Goal: Task Accomplishment & Management: Manage account settings

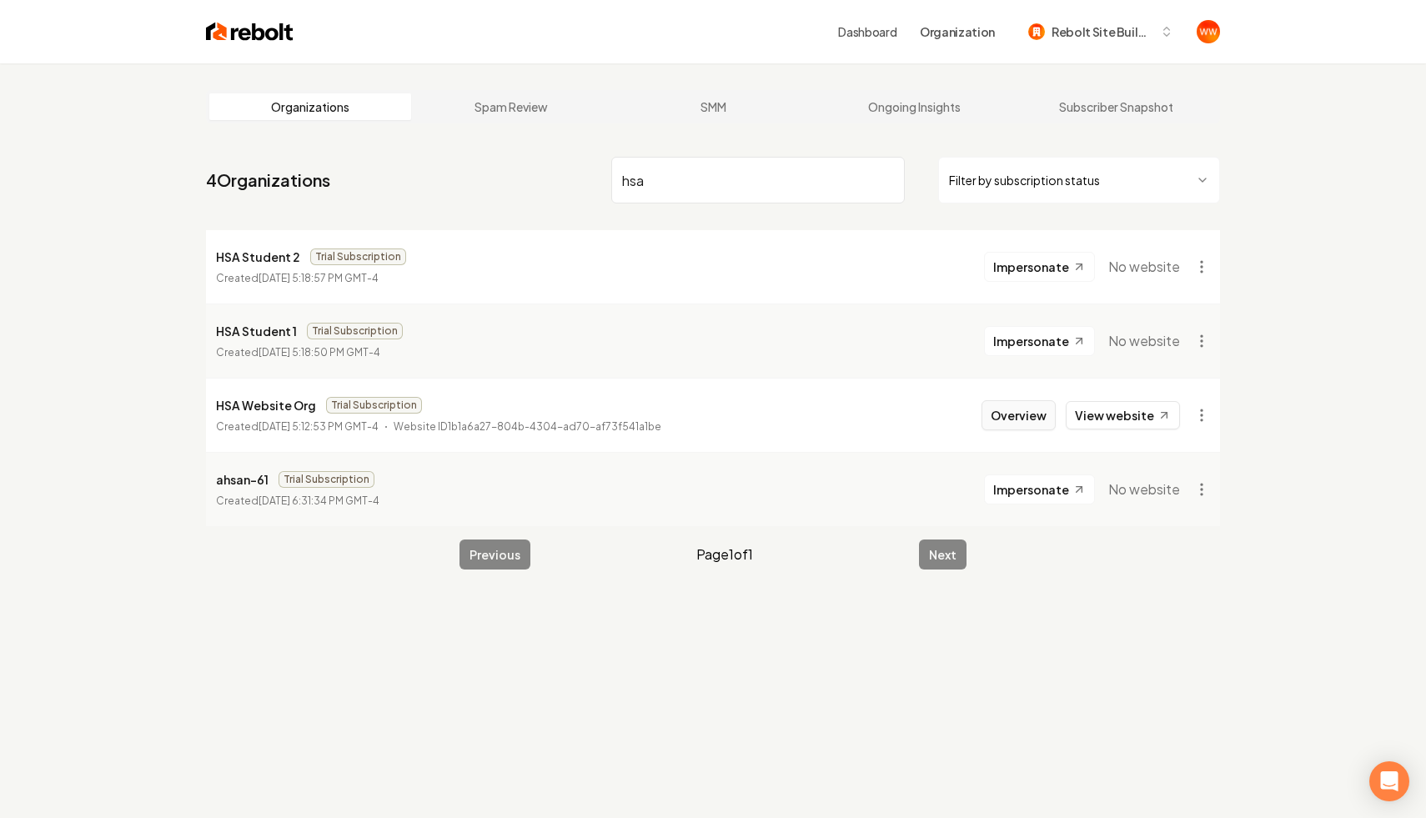
type input "hsa"
click at [1031, 417] on button "Overview" at bounding box center [1018, 415] width 74 height 30
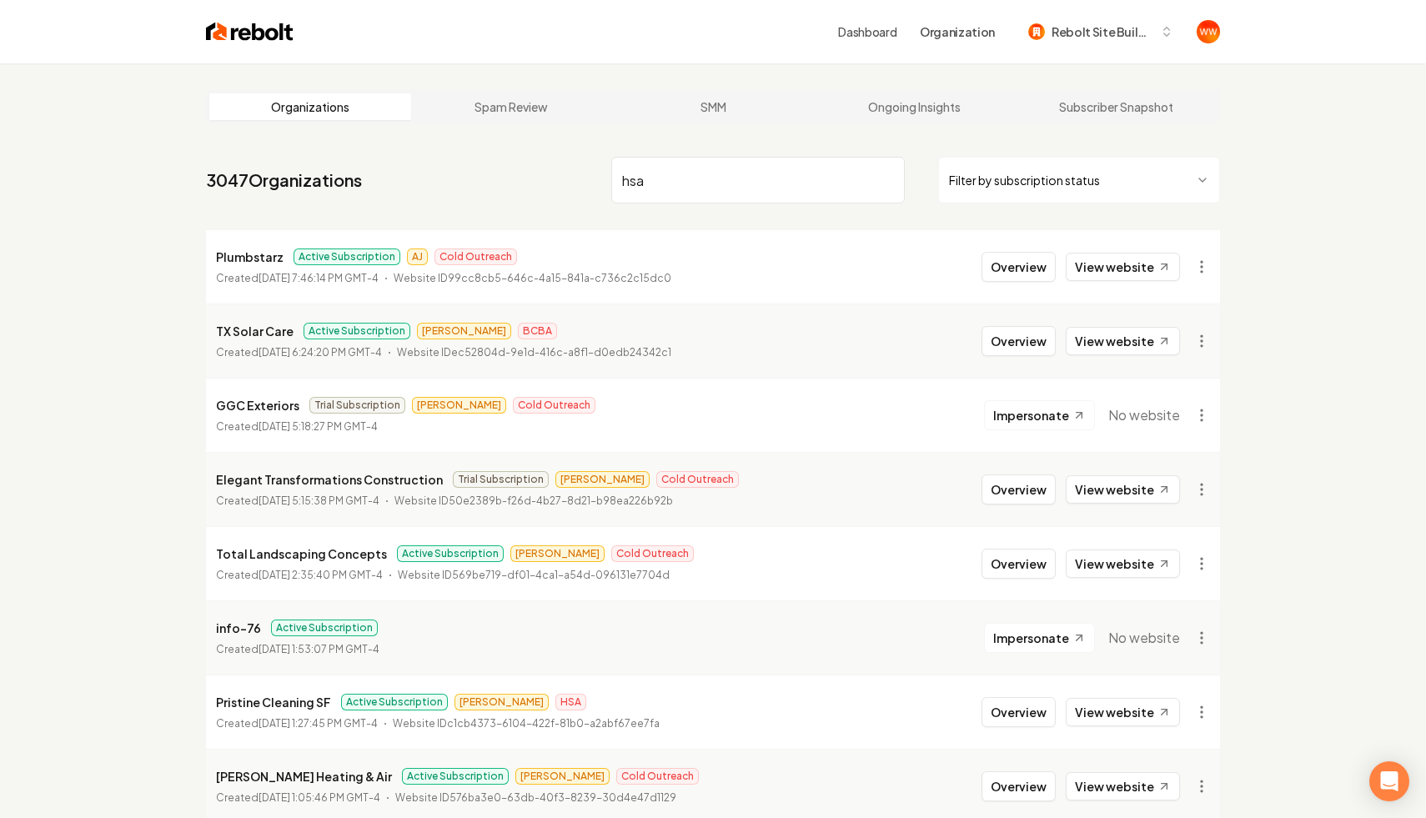
click at [830, 191] on input "hsa" at bounding box center [757, 180] width 293 height 47
type input "hsa"
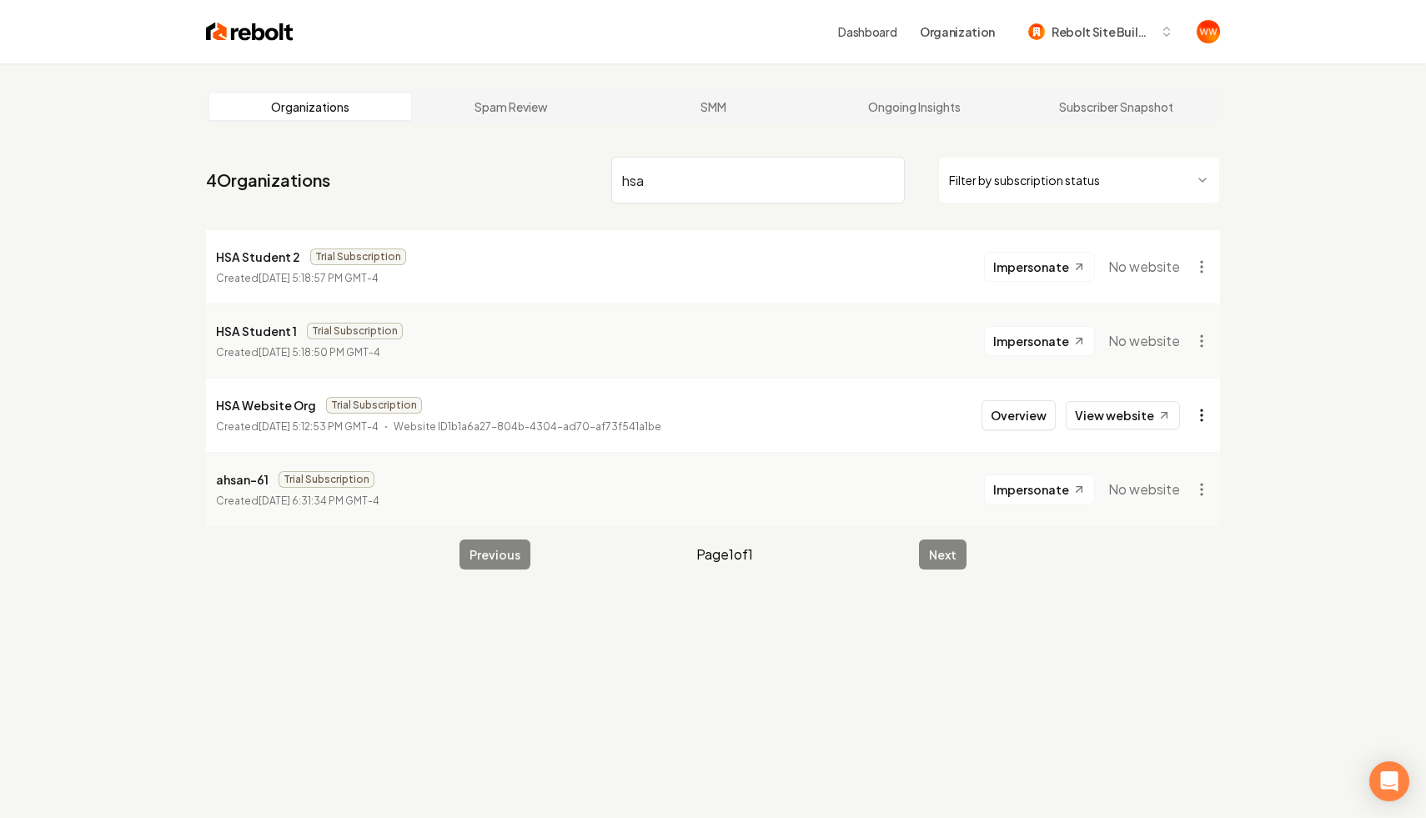
click at [1196, 424] on html "Dashboard Organization Rebolt Site Builder Organizations Spam Review SMM Ongoin…" at bounding box center [713, 409] width 1426 height 818
click at [1173, 452] on div "Organization Info" at bounding box center [1161, 452] width 106 height 27
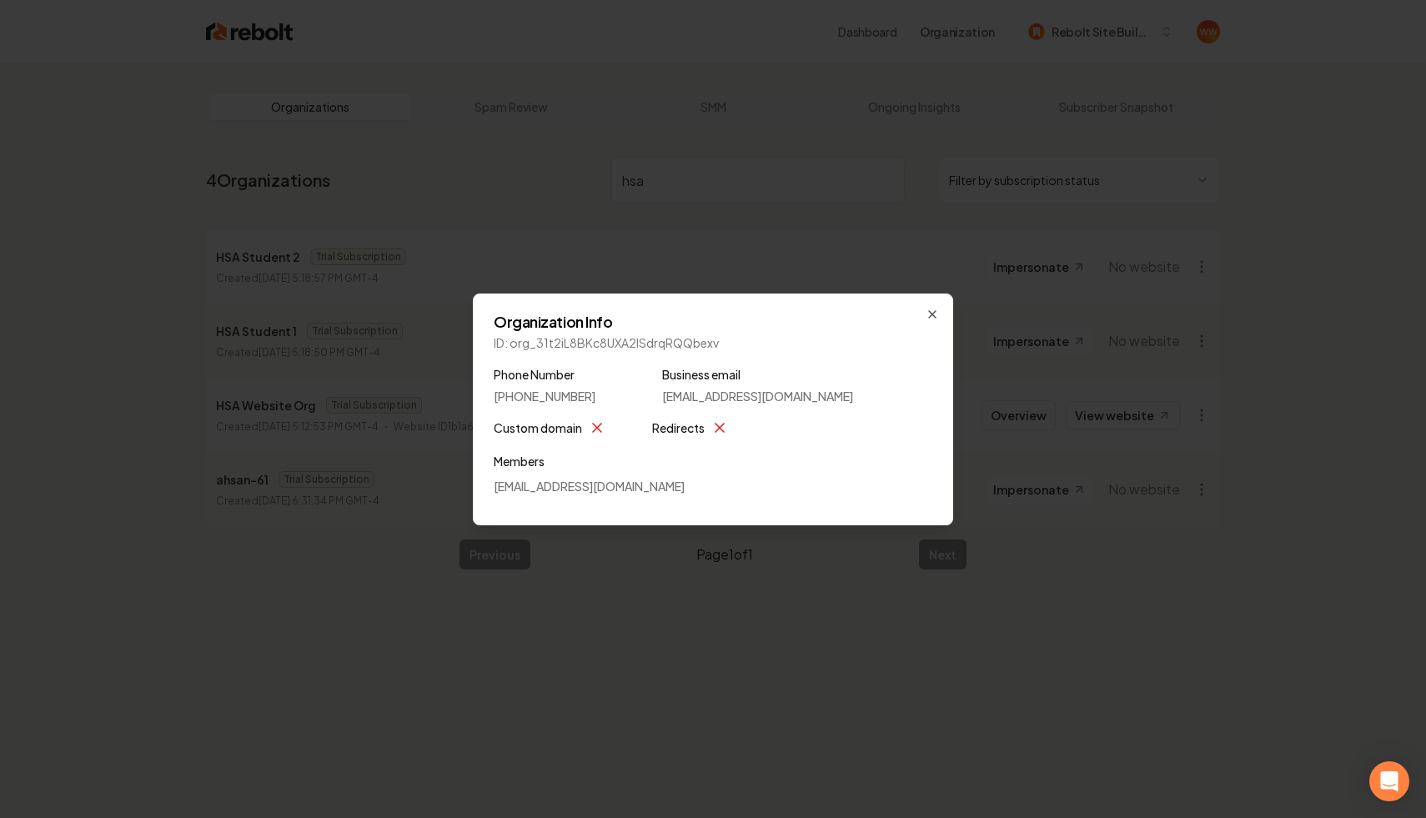
click at [602, 336] on p "ID: org_31t2iL8BKc8UXA2lSdrqRQQbexv" at bounding box center [713, 342] width 439 height 17
copy p "org_31t2iL8BKc8UXA2lSdrqRQQbexv"
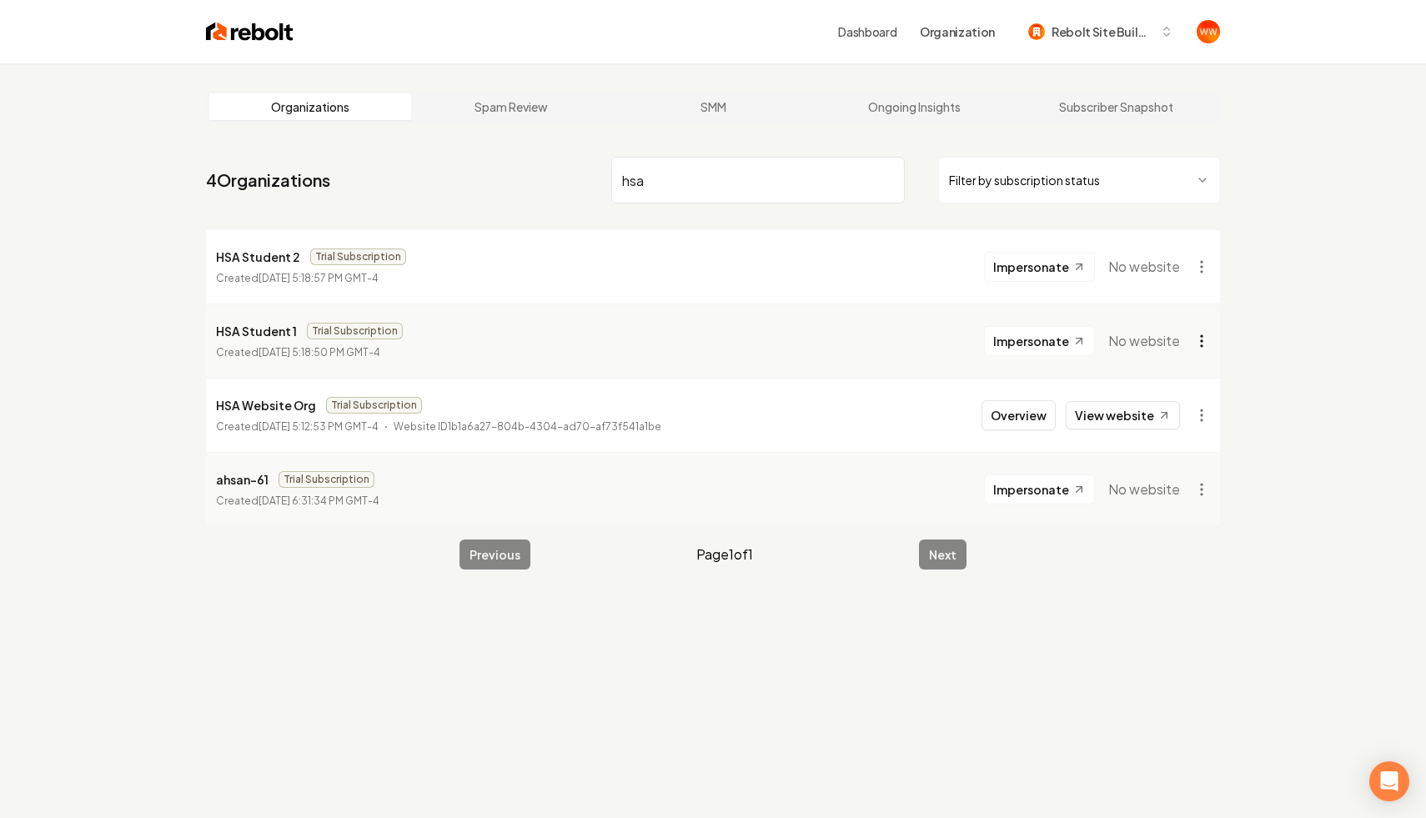
click at [1188, 343] on html "Dashboard Organization Rebolt Site Builder Organizations Spam Review SMM Ongoin…" at bounding box center [713, 409] width 1426 height 818
click at [1252, 316] on html "Dashboard Organization Rebolt Site Builder Organizations Spam Review SMM Ongoin…" at bounding box center [713, 409] width 1426 height 818
click at [1252, 316] on div "Organizations Spam Review SMM Ongoing Insights Subscriber Snapshot 4 Organizati…" at bounding box center [713, 472] width 1426 height 818
click at [1208, 327] on html "Dashboard Organization Rebolt Site Builder Organizations Spam Review SMM Ongoin…" at bounding box center [713, 409] width 1426 height 818
click at [1222, 322] on html "Dashboard Organization Rebolt Site Builder Organizations Spam Review SMM Ongoin…" at bounding box center [713, 409] width 1426 height 818
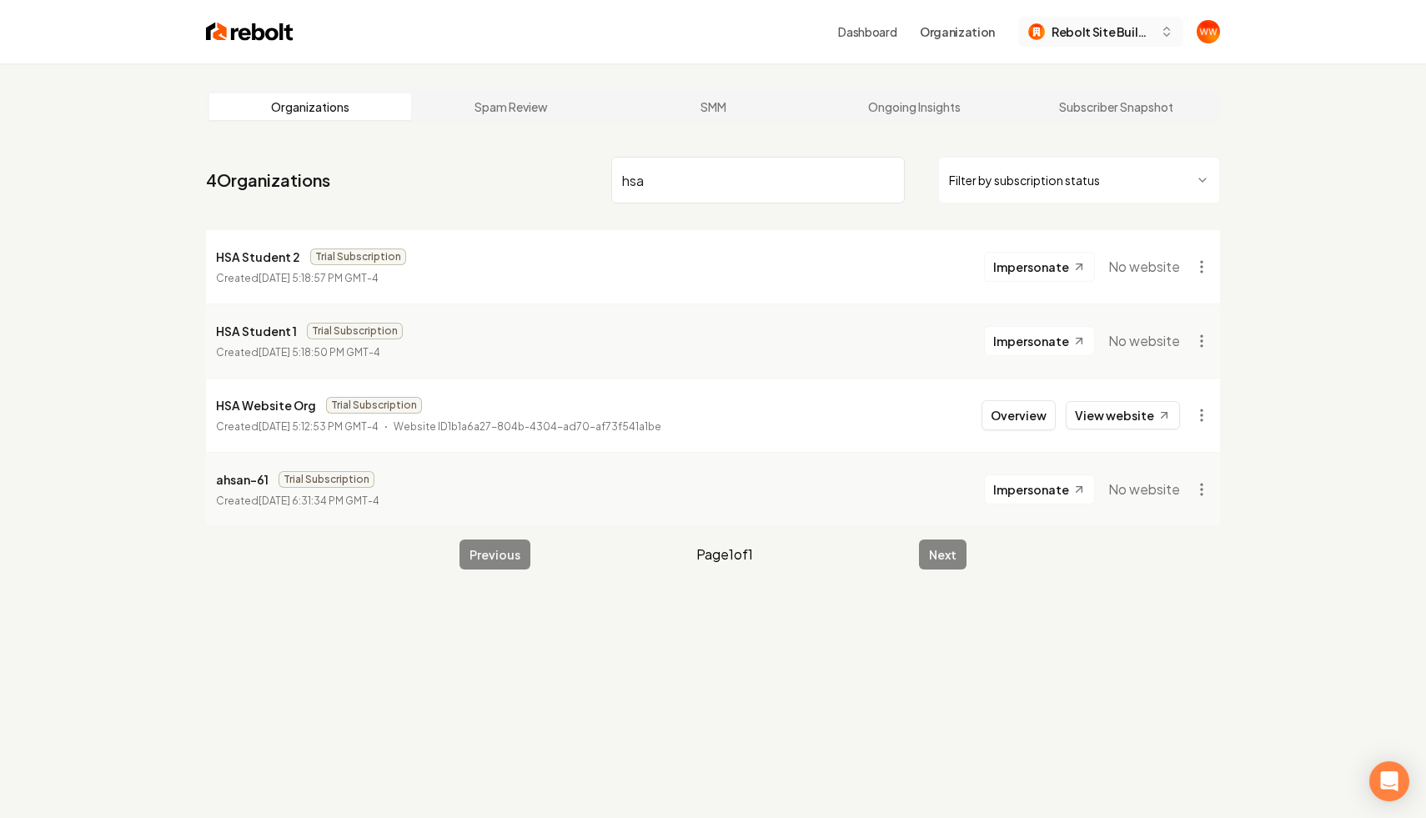
click at [1136, 24] on span "Rebolt Site Builder" at bounding box center [1102, 32] width 102 height 18
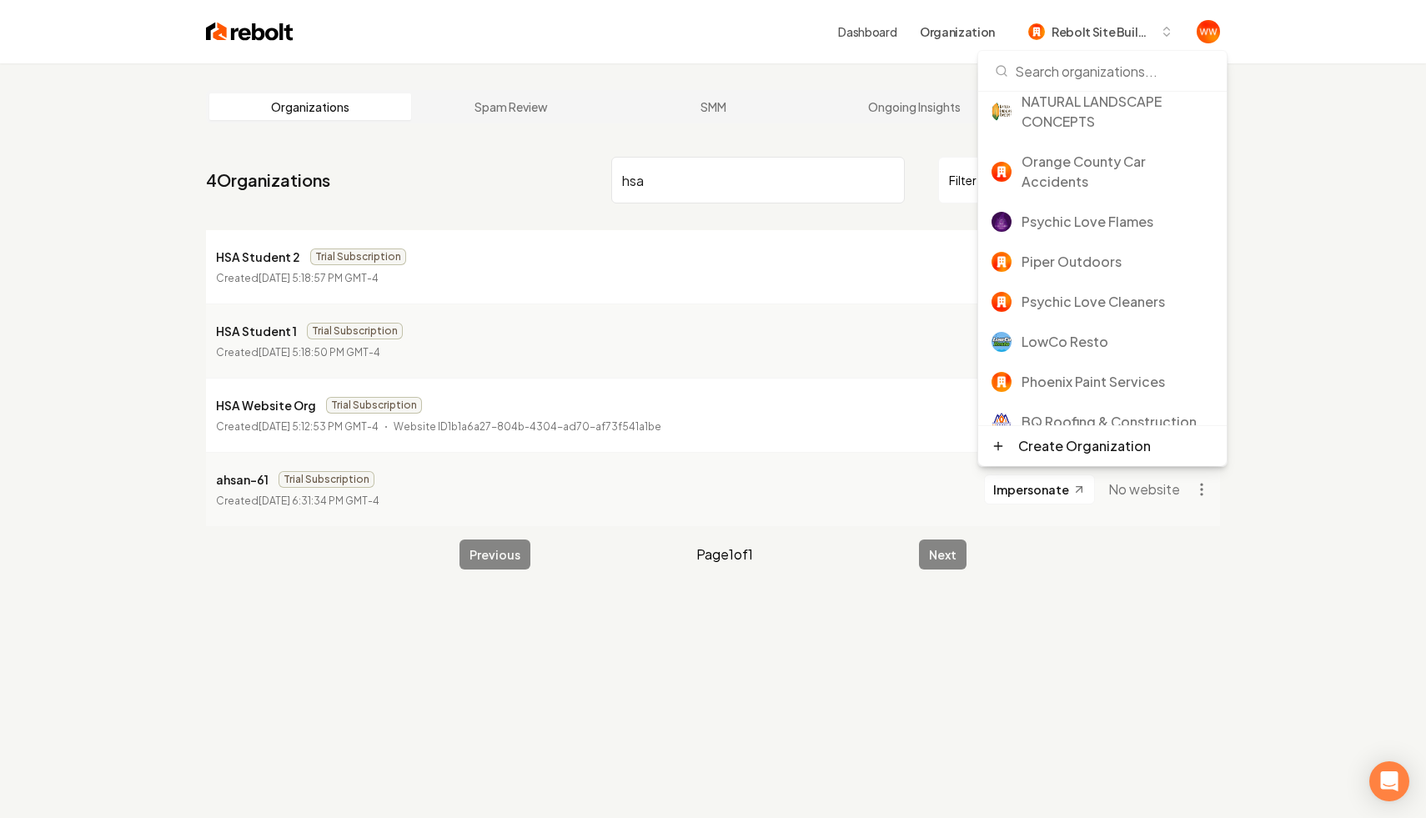
scroll to position [439, 0]
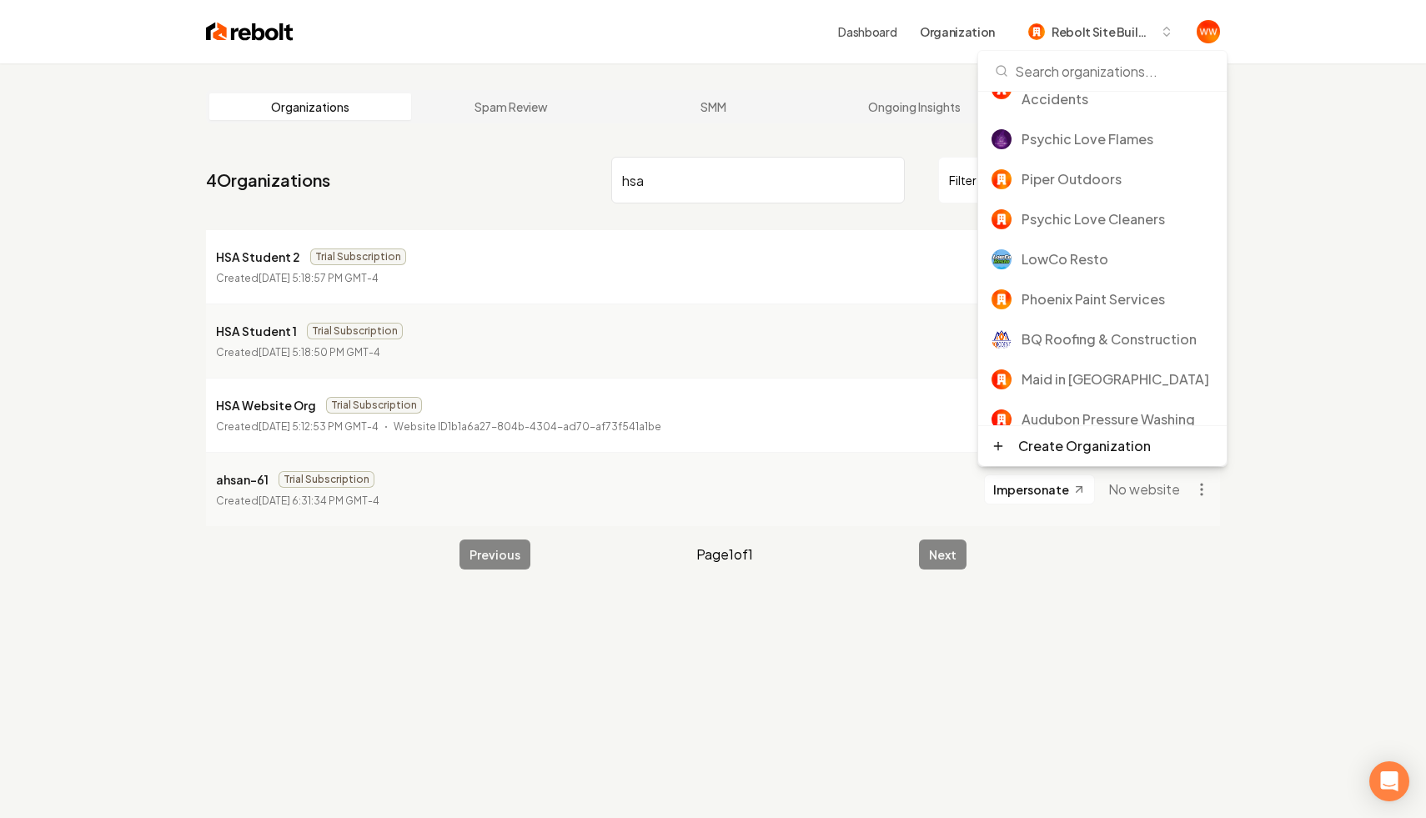
click at [1298, 290] on div "Organizations Spam Review SMM Ongoing Insights Subscriber Snapshot 4 Organizati…" at bounding box center [713, 472] width 1426 height 818
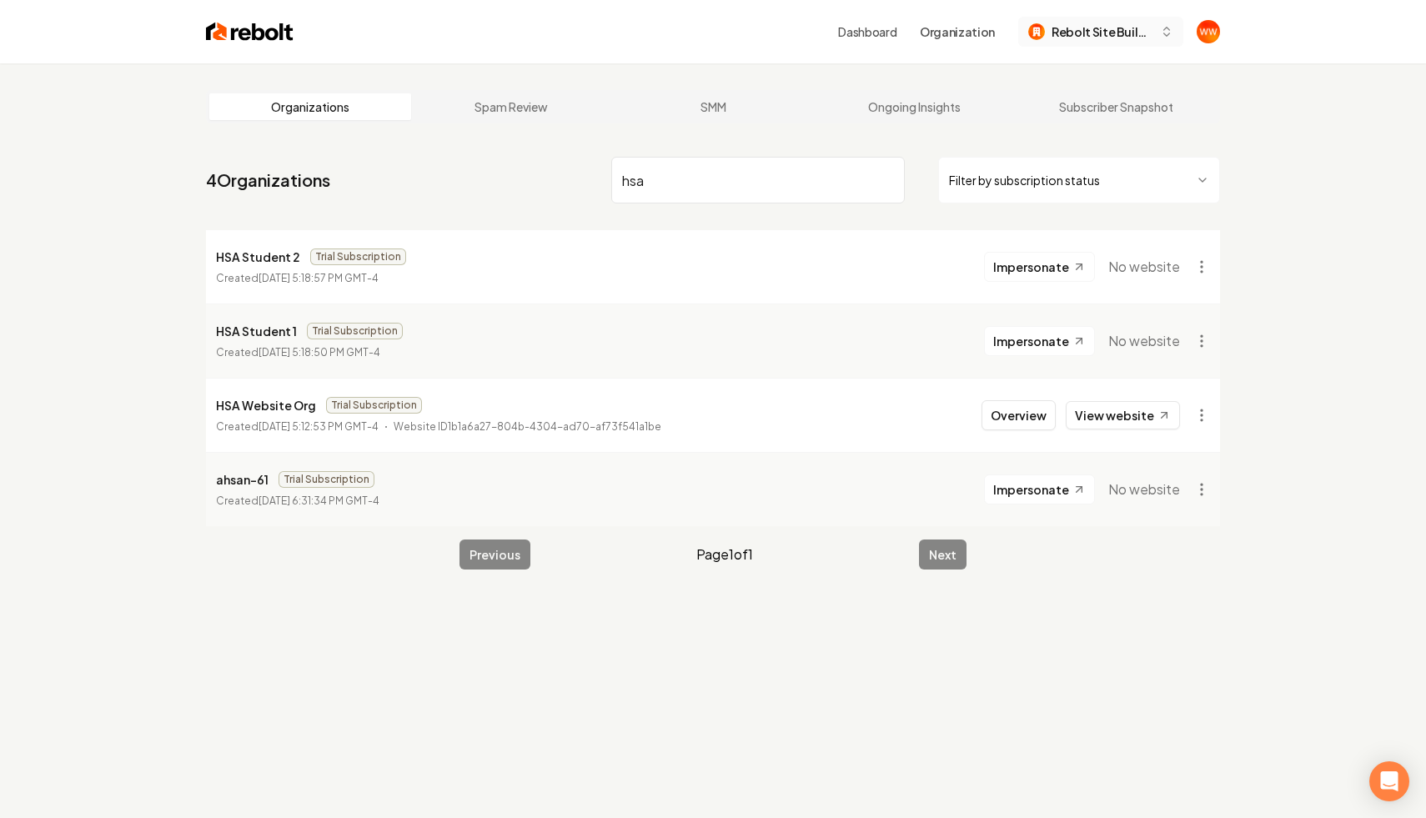
click at [1147, 37] on span "Rebolt Site Builder" at bounding box center [1102, 32] width 102 height 18
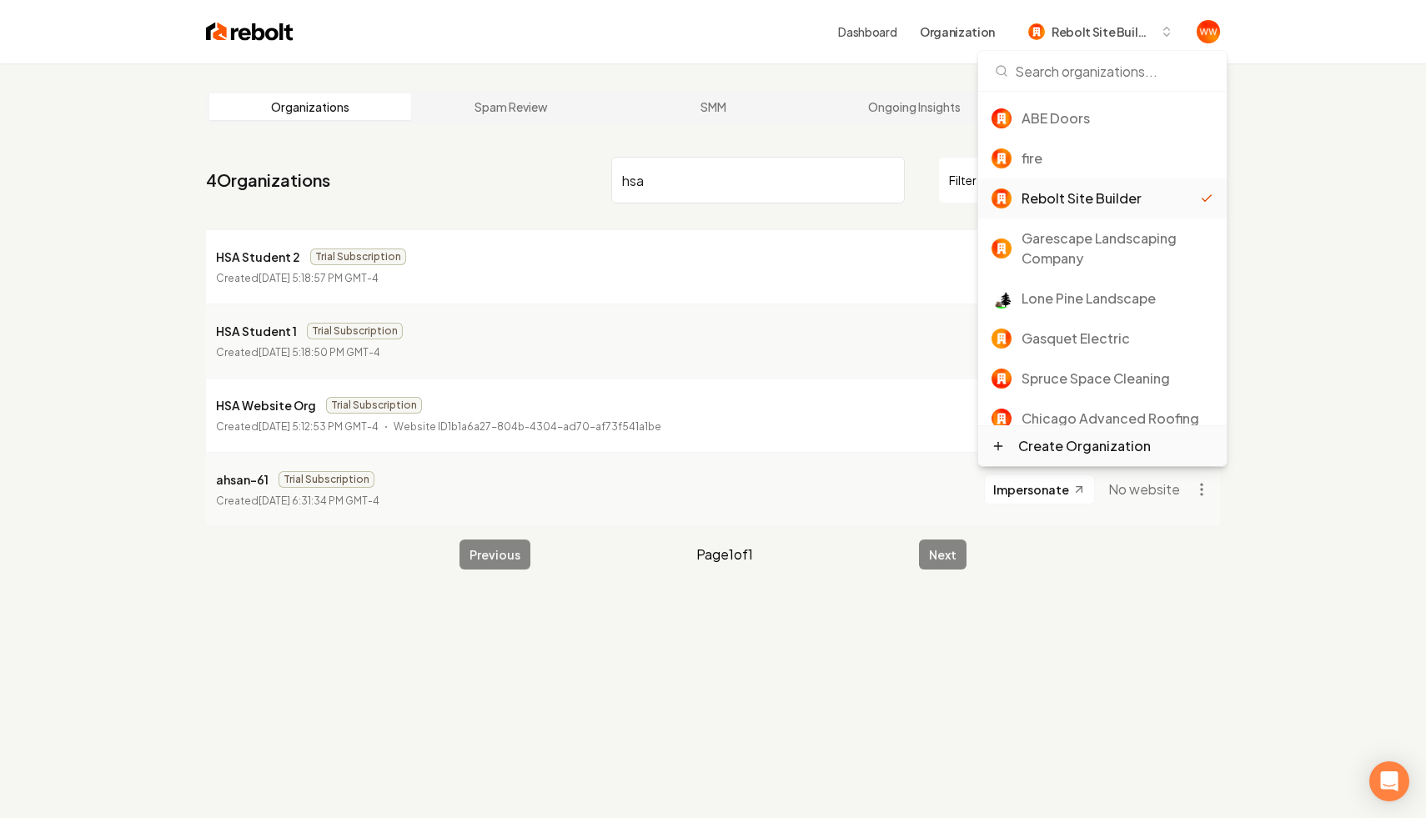
click at [1030, 449] on div "Create Organization" at bounding box center [1084, 446] width 133 height 20
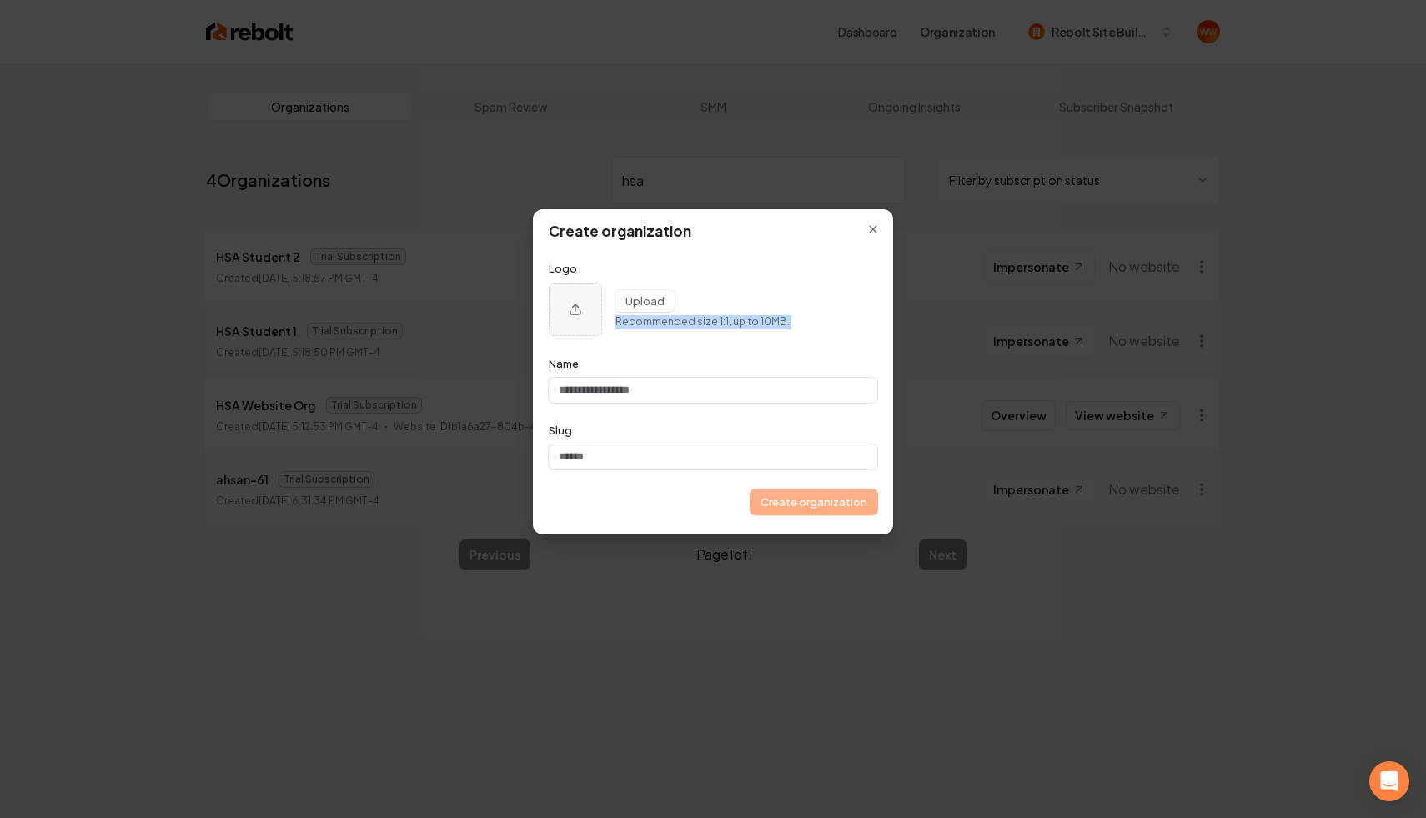
drag, startPoint x: 764, startPoint y: 352, endPoint x: 746, endPoint y: 263, distance: 91.1
click at [741, 267] on form "Logo Upload Recommended size 1:1, up to 10MB. Name Slug Create organization" at bounding box center [713, 387] width 328 height 253
click at [803, 323] on div "Upload Recommended size 1:1, up to 10MB." at bounding box center [713, 309] width 328 height 53
drag, startPoint x: 774, startPoint y: 323, endPoint x: 709, endPoint y: 309, distance: 65.7
click at [709, 309] on div "Upload Recommended size 1:1, up to 10MB." at bounding box center [702, 309] width 174 height 39
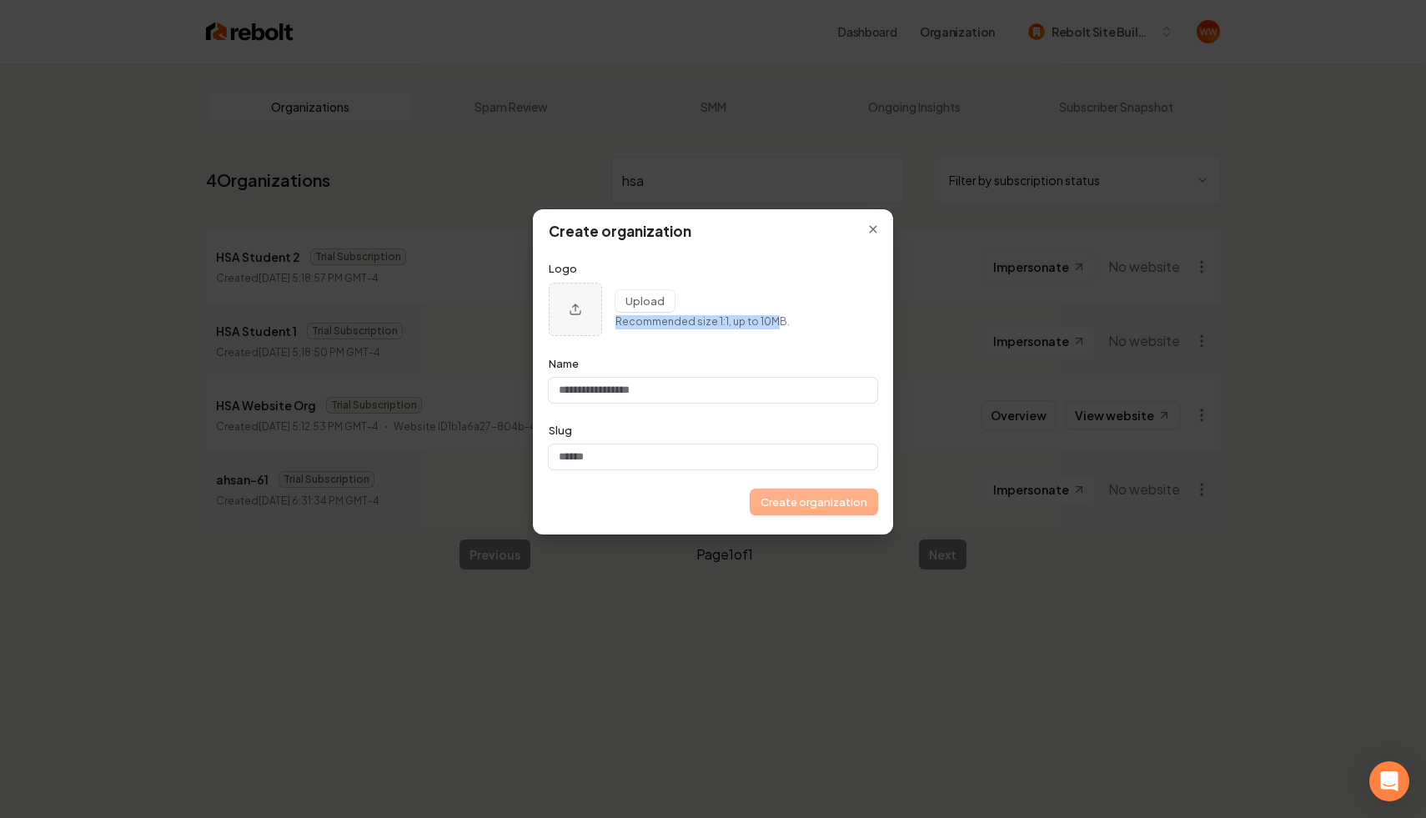
click at [719, 320] on p "Recommended size 1:1, up to 10MB." at bounding box center [702, 322] width 174 height 14
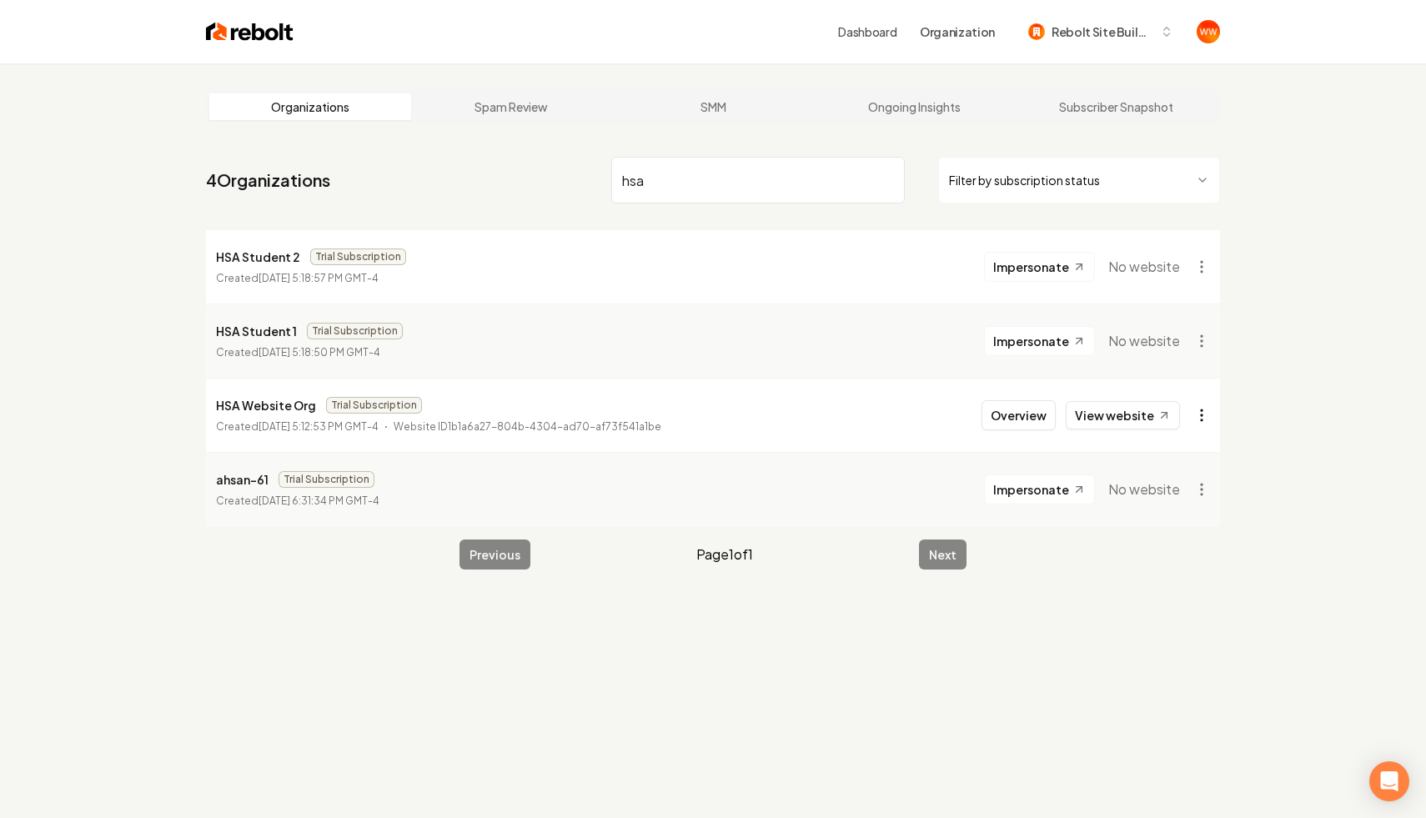
click at [1198, 417] on html "Dashboard Organization Rebolt Site Builder Organizations Spam Review SMM Ongoin…" at bounding box center [713, 409] width 1426 height 818
click at [1144, 536] on link "View in Clerk" at bounding box center [1161, 532] width 106 height 27
click at [1201, 413] on html "Dashboard Organization Rebolt Site Builder Organizations Spam Review SMM Ongoin…" at bounding box center [713, 409] width 1426 height 818
click at [576, 334] on html "Dashboard Organization Rebolt Site Builder Organizations Spam Review SMM Ongoin…" at bounding box center [713, 409] width 1426 height 818
click at [576, 334] on li "HSA Student 1 Trial Subscription Created [DATE] 5:18:50 PM GMT-4 Impersonate No…" at bounding box center [713, 340] width 1014 height 74
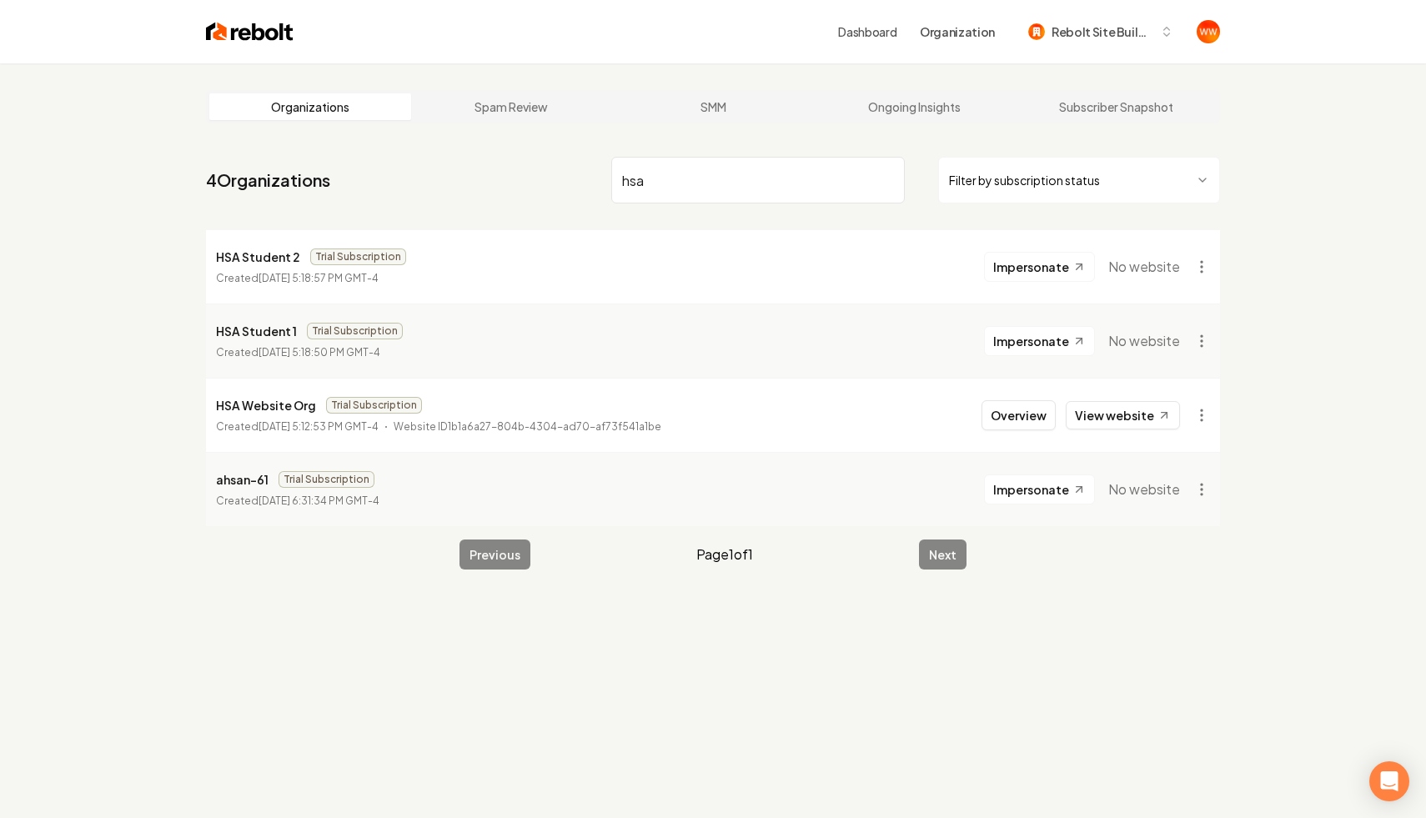
click at [820, 343] on li "HSA Student 1 Trial Subscription Created [DATE] 5:18:50 PM GMT-4 Impersonate No…" at bounding box center [713, 340] width 1014 height 74
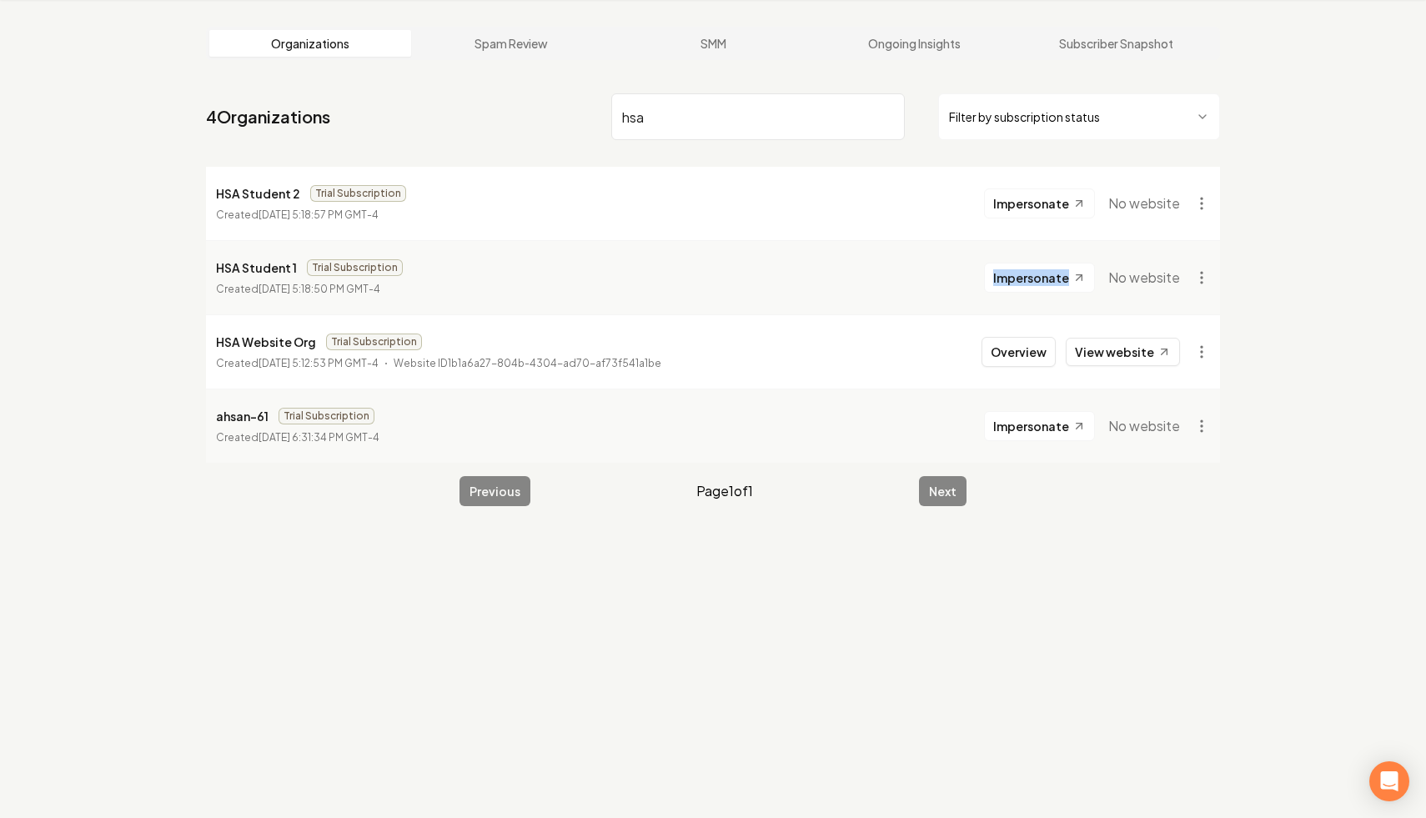
scroll to position [0, 0]
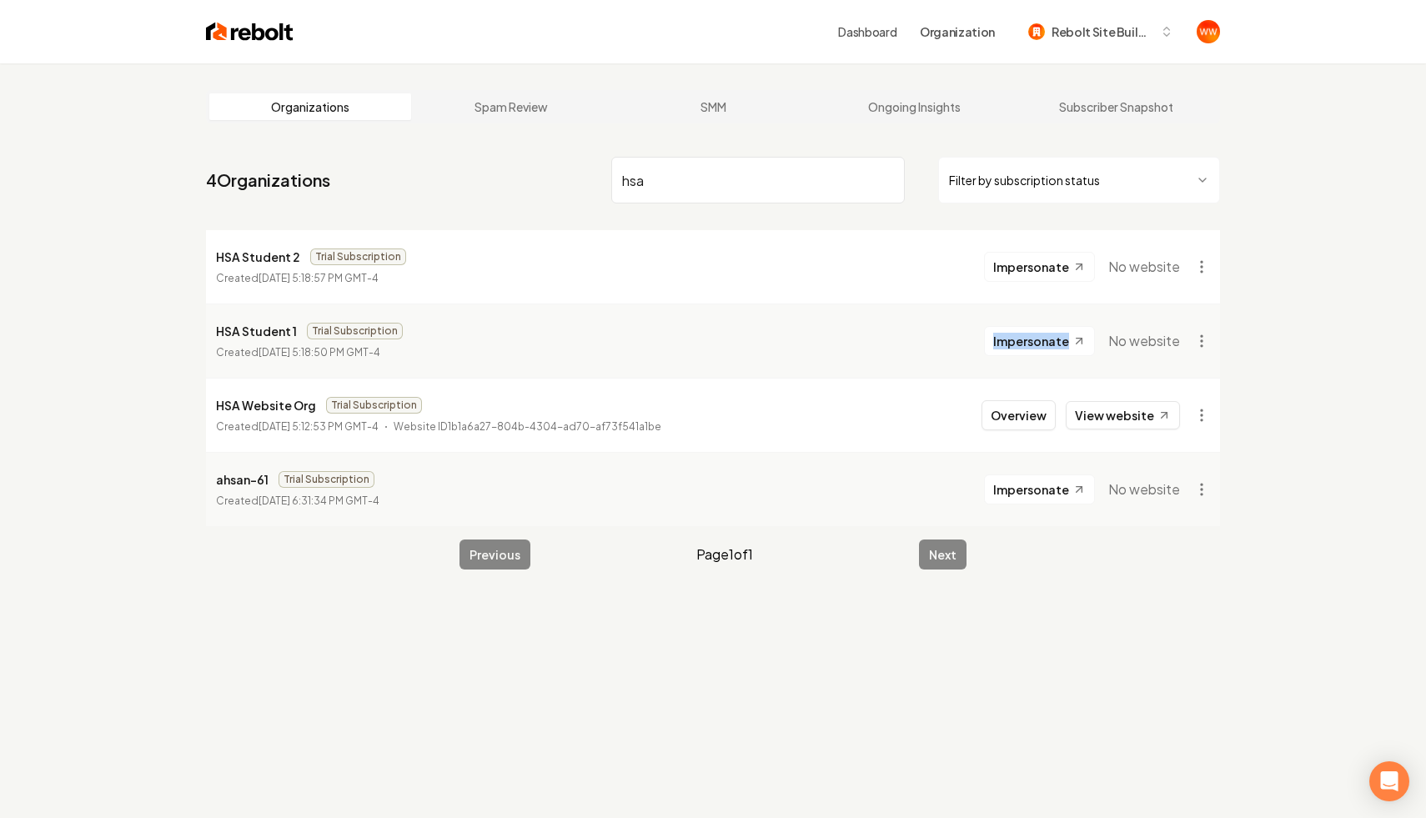
click at [248, 398] on p "HSA Website Org" at bounding box center [266, 405] width 100 height 20
click at [1030, 409] on button "Overview" at bounding box center [1018, 415] width 74 height 30
